Goal: Task Accomplishment & Management: Manage account settings

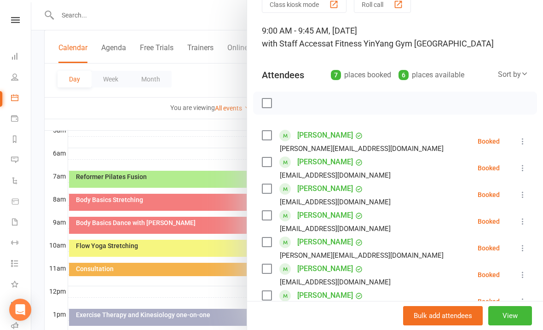
scroll to position [52, 0]
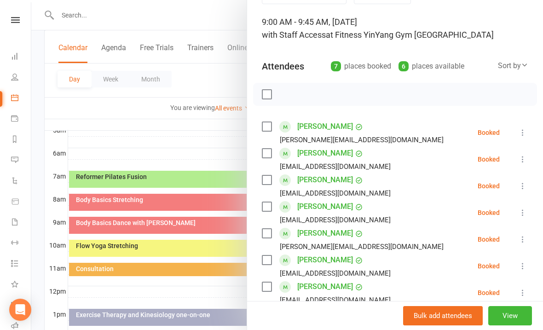
click at [270, 94] on label at bounding box center [266, 94] width 9 height 9
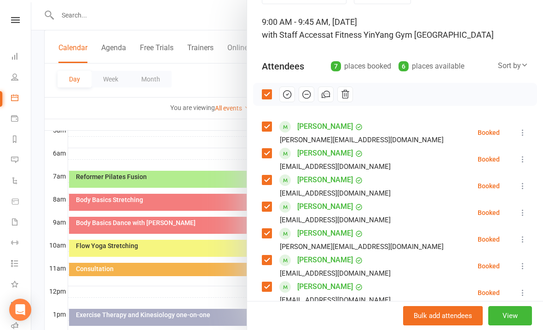
click at [289, 94] on icon "button" at bounding box center [287, 94] width 10 height 10
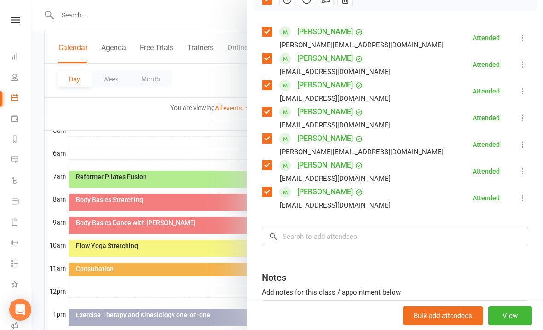
scroll to position [149, 0]
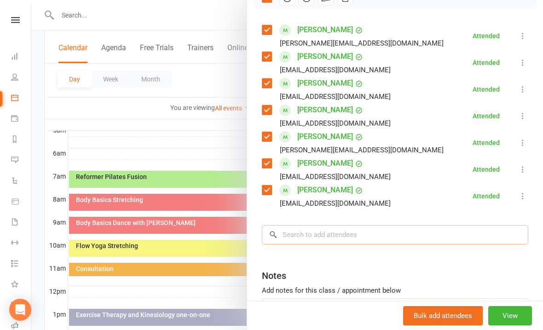
click at [292, 228] on input "search" at bounding box center [395, 234] width 267 height 19
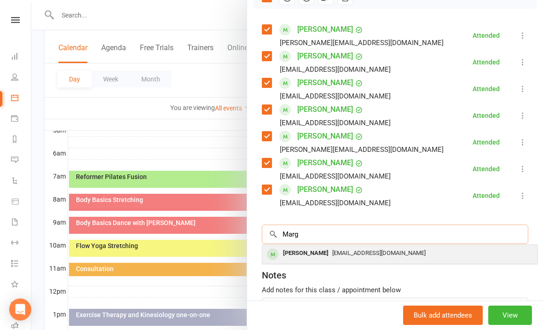
type input "Marg"
click at [368, 252] on span "[EMAIL_ADDRESS][DOMAIN_NAME]" at bounding box center [378, 253] width 93 height 7
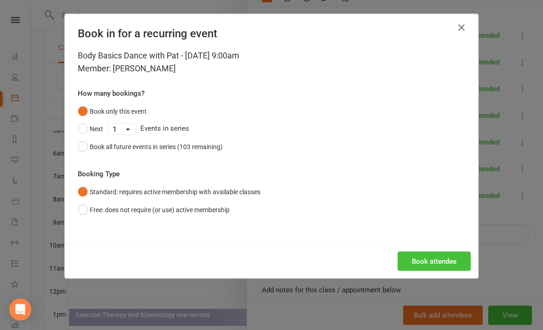
click at [436, 256] on button "Book attendee" at bounding box center [434, 261] width 73 height 19
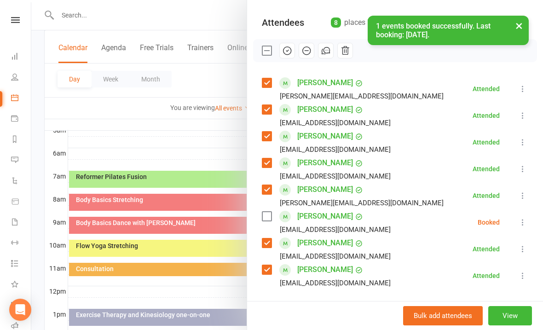
scroll to position [102, 0]
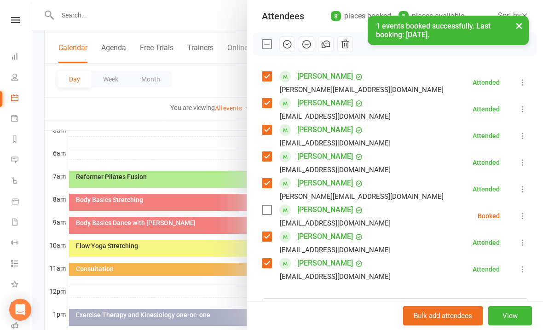
click at [527, 214] on icon at bounding box center [522, 215] width 9 height 9
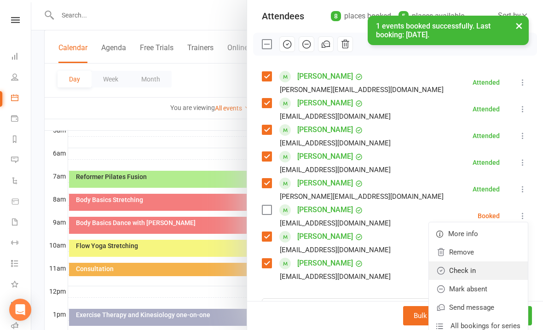
click at [473, 271] on link "Check in" at bounding box center [478, 270] width 99 height 18
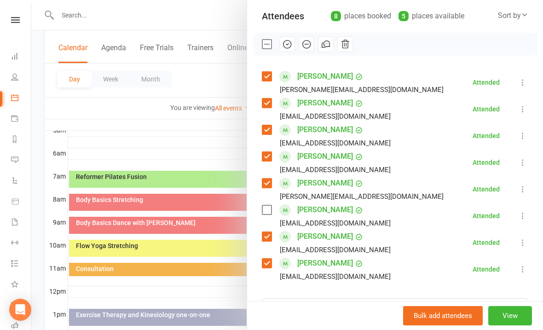
click at [141, 122] on div at bounding box center [287, 165] width 512 height 330
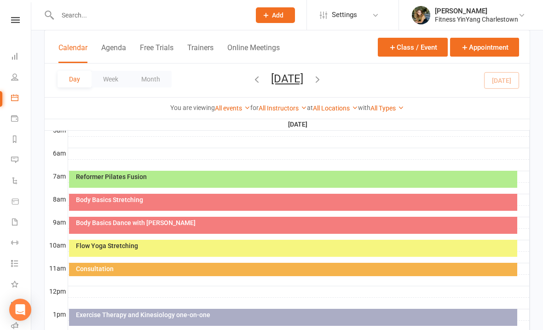
click at [170, 246] on div "Flow Yoga Stretching" at bounding box center [295, 246] width 440 height 6
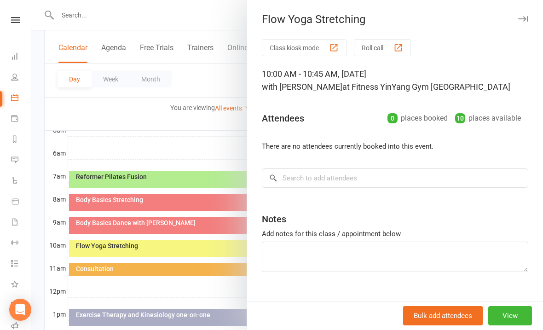
click at [163, 136] on div at bounding box center [287, 165] width 512 height 330
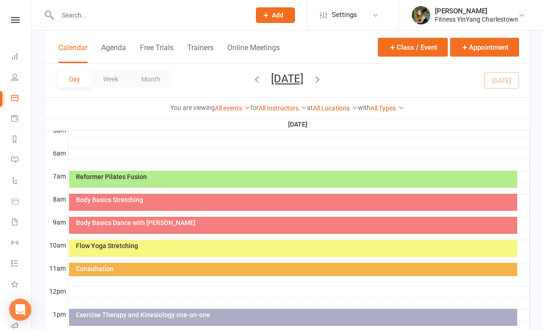
click at [172, 222] on div "Body Basics Dance with [PERSON_NAME]" at bounding box center [295, 223] width 440 height 6
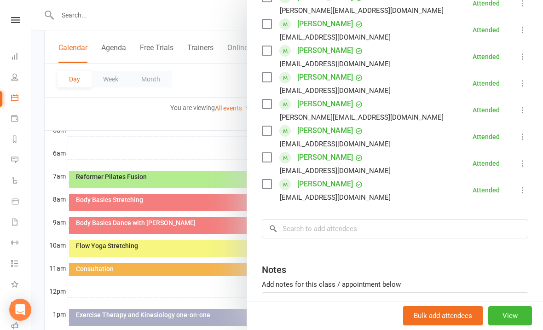
scroll to position [181, 0]
click at [288, 234] on input "search" at bounding box center [395, 229] width 267 height 19
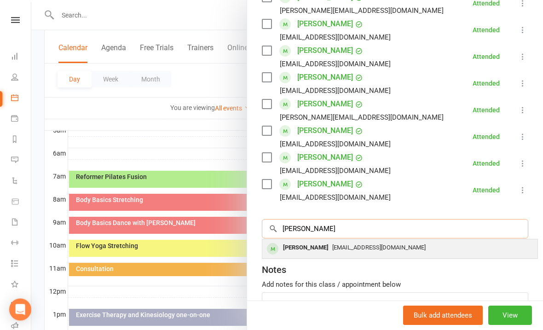
type input "[PERSON_NAME]"
click at [363, 245] on span "[EMAIL_ADDRESS][DOMAIN_NAME]" at bounding box center [378, 247] width 93 height 7
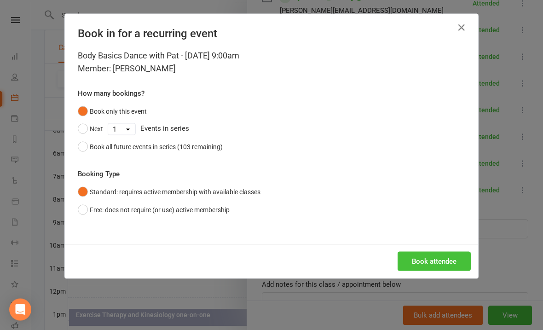
click at [440, 258] on button "Book attendee" at bounding box center [434, 261] width 73 height 19
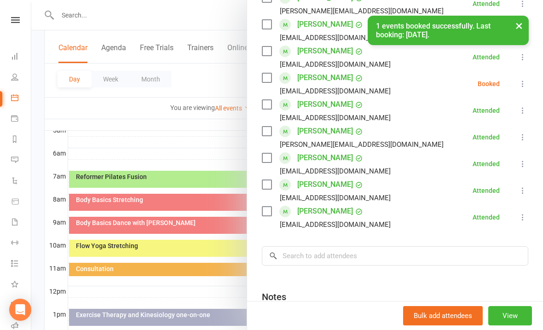
click at [527, 79] on button at bounding box center [522, 83] width 11 height 11
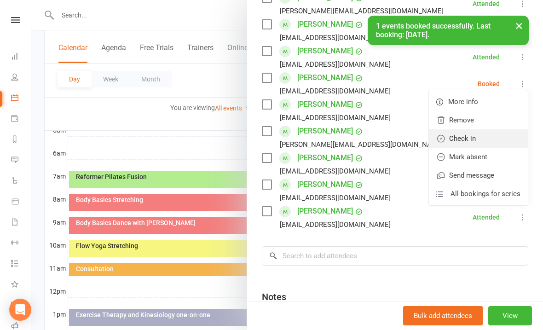
click at [475, 134] on link "Check in" at bounding box center [478, 138] width 99 height 18
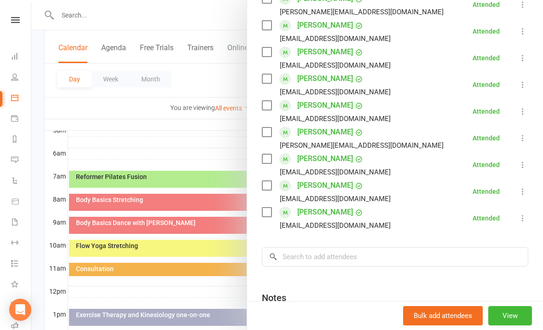
click at [537, 245] on div "Class kiosk mode Roll call 9:00 AM - 9:45 AM, [DATE] with Staff Access at Fitne…" at bounding box center [395, 128] width 296 height 538
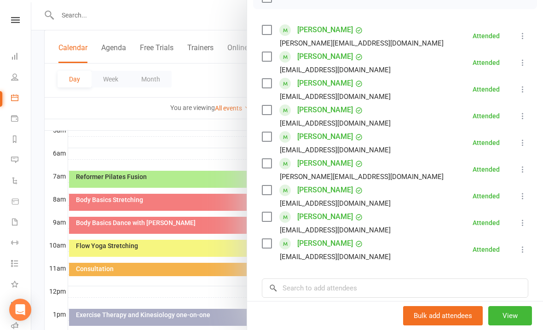
scroll to position [207, 0]
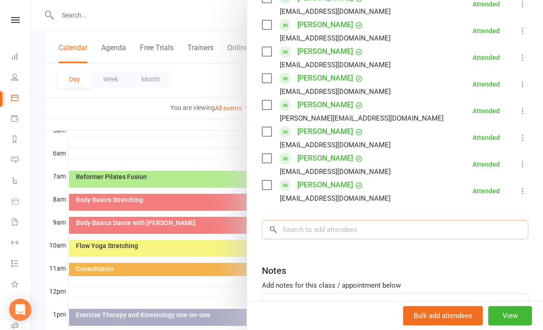
click at [309, 221] on input "search" at bounding box center [395, 229] width 267 height 19
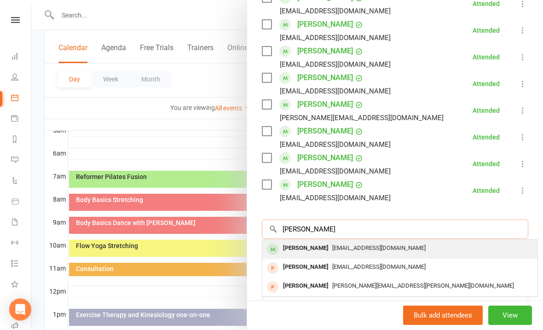
type input "[PERSON_NAME]"
click at [346, 249] on span "[EMAIL_ADDRESS][DOMAIN_NAME]" at bounding box center [378, 248] width 93 height 7
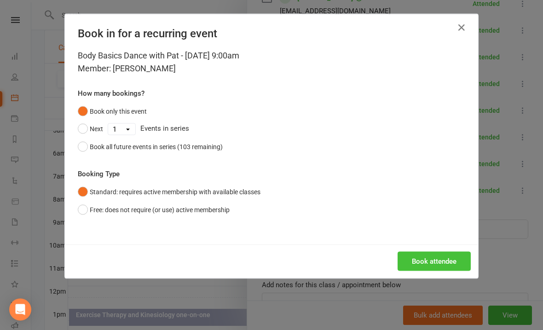
click at [436, 258] on button "Book attendee" at bounding box center [434, 261] width 73 height 19
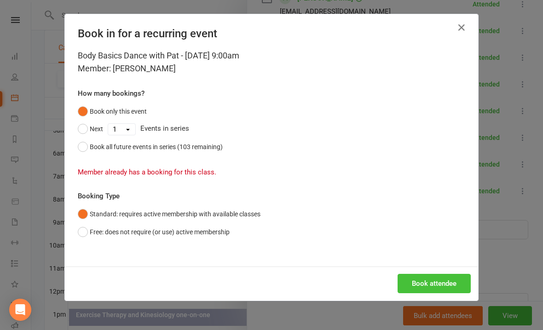
click at [435, 274] on button "Book attendee" at bounding box center [434, 283] width 73 height 19
click at [440, 277] on button "Book attendee" at bounding box center [434, 283] width 73 height 19
click at [467, 25] on icon "button" at bounding box center [461, 27] width 11 height 11
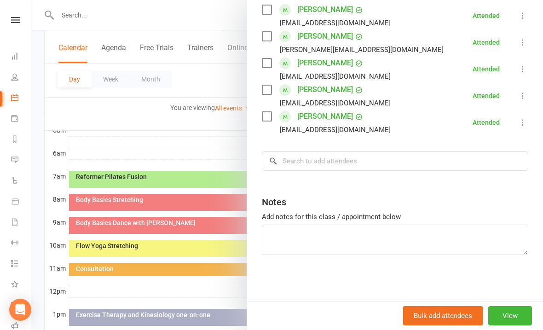
scroll to position [276, 0]
click at [300, 161] on input "search" at bounding box center [395, 160] width 267 height 19
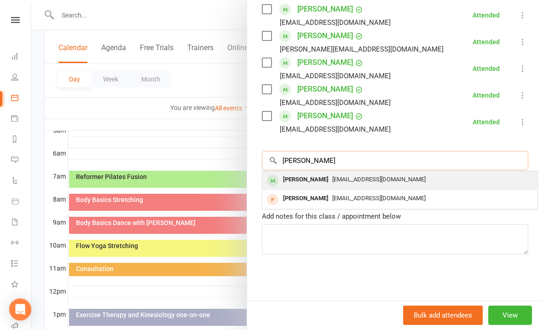
type input "[PERSON_NAME]"
click at [363, 176] on span "[EMAIL_ADDRESS][DOMAIN_NAME]" at bounding box center [378, 179] width 93 height 7
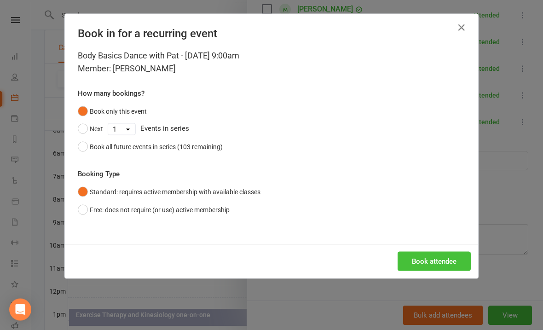
click at [436, 254] on button "Book attendee" at bounding box center [434, 261] width 73 height 19
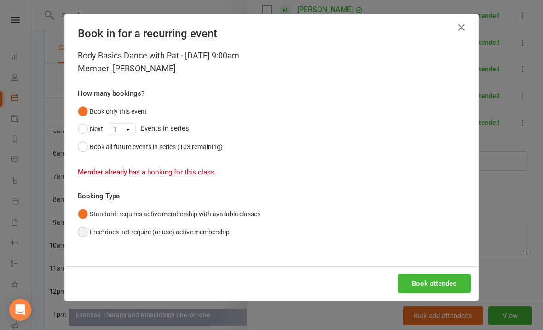
click at [83, 233] on button "Free: does not require (or use) active membership" at bounding box center [154, 231] width 152 height 17
click at [437, 279] on button "Book attendee" at bounding box center [434, 283] width 73 height 19
click at [433, 275] on button "Book attendee" at bounding box center [434, 283] width 73 height 19
click at [460, 29] on icon "button" at bounding box center [461, 27] width 11 height 11
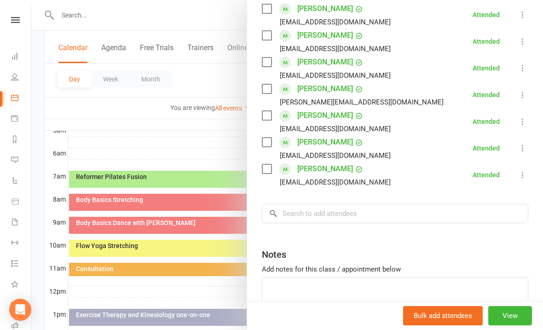
scroll to position [220, 0]
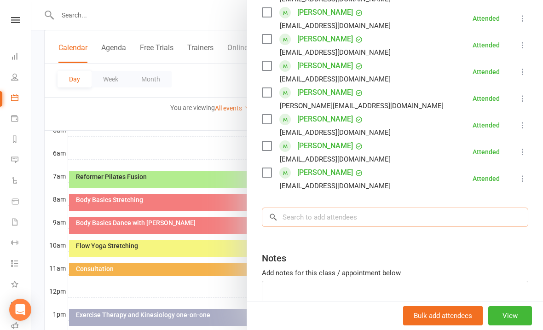
click at [302, 221] on input "search" at bounding box center [395, 217] width 267 height 19
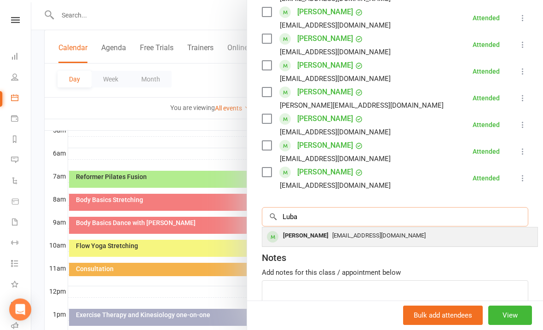
type input "Luba"
click at [357, 241] on div "[EMAIL_ADDRESS][DOMAIN_NAME]" at bounding box center [400, 236] width 268 height 13
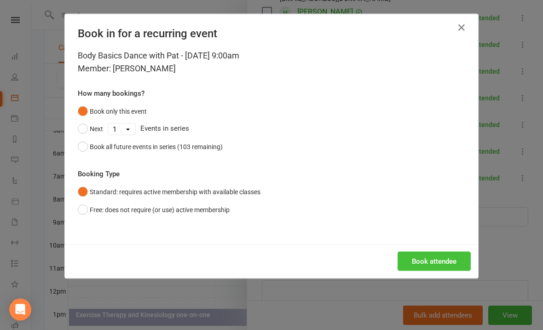
click at [435, 256] on button "Book attendee" at bounding box center [434, 261] width 73 height 19
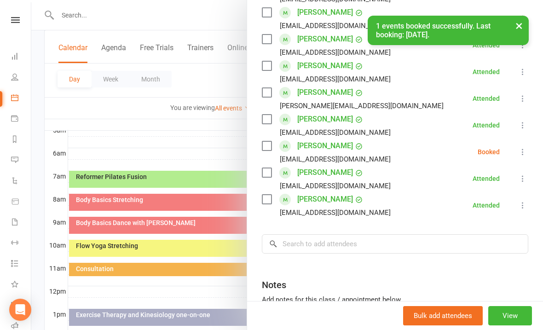
click at [525, 148] on icon at bounding box center [522, 151] width 9 height 9
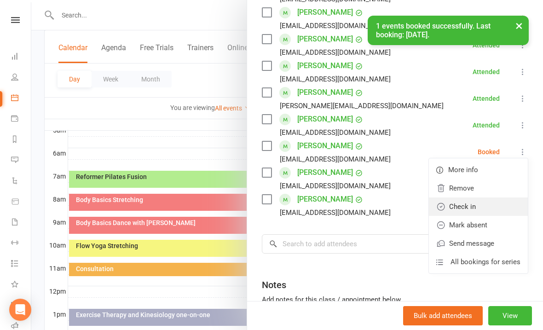
click at [472, 208] on link "Check in" at bounding box center [478, 206] width 99 height 18
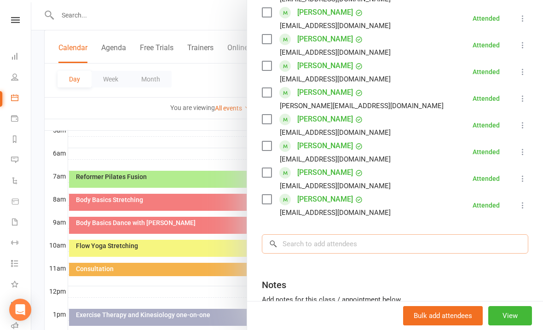
click at [299, 244] on input "search" at bounding box center [395, 243] width 267 height 19
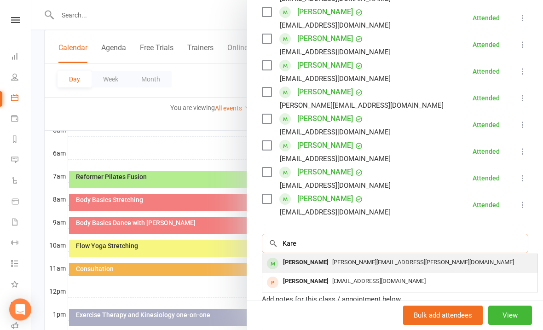
type input "Kare"
click at [378, 260] on span "[PERSON_NAME][EMAIL_ADDRESS][PERSON_NAME][DOMAIN_NAME]" at bounding box center [423, 262] width 182 height 7
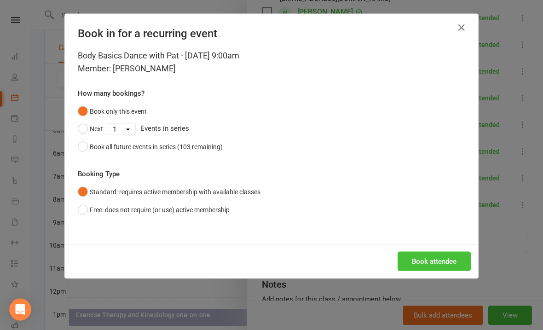
click at [436, 258] on button "Book attendee" at bounding box center [434, 261] width 73 height 19
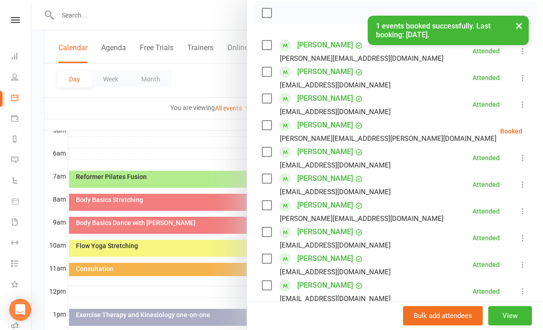
scroll to position [137, 0]
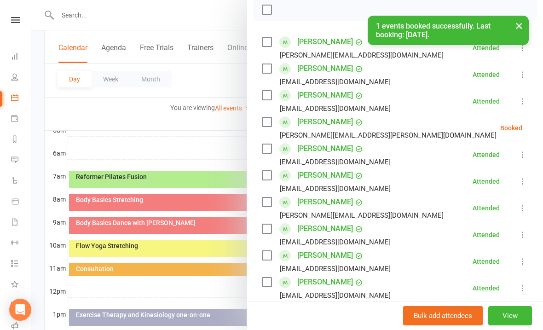
click at [541, 127] on icon at bounding box center [545, 127] width 9 height 9
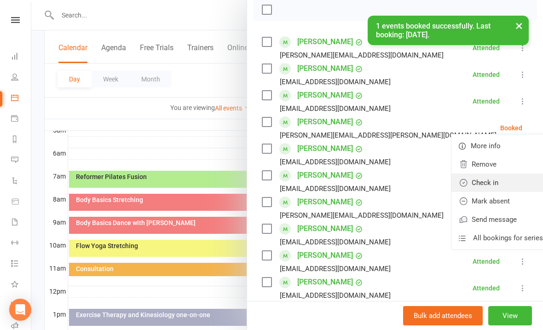
click at [473, 184] on link "Check in" at bounding box center [501, 183] width 99 height 18
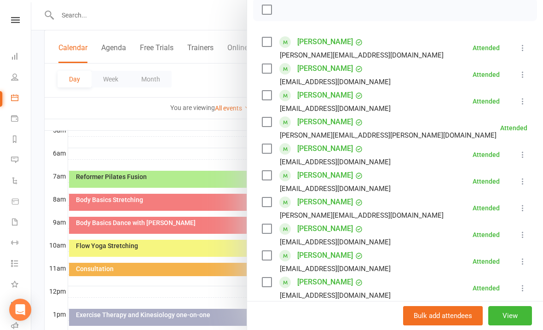
click at [186, 136] on div at bounding box center [287, 165] width 512 height 330
